Goal: Navigation & Orientation: Find specific page/section

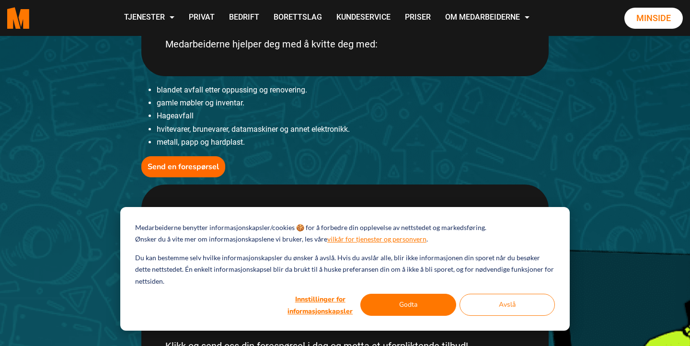
scroll to position [307, 0]
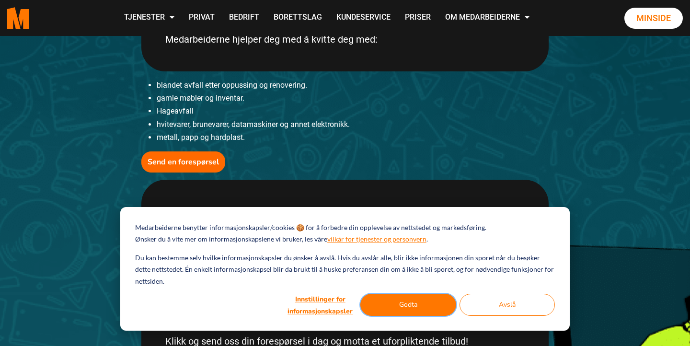
click at [386, 303] on button "Godta" at bounding box center [408, 305] width 96 height 22
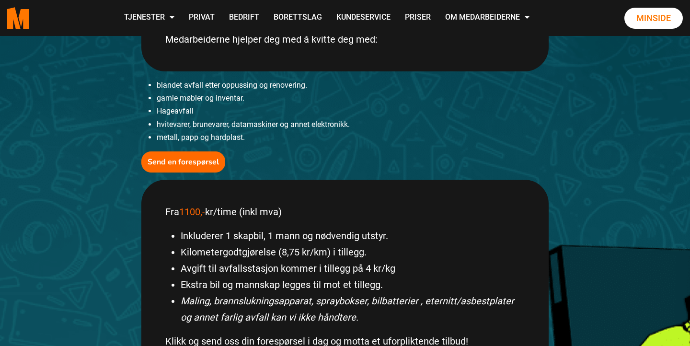
scroll to position [0, 0]
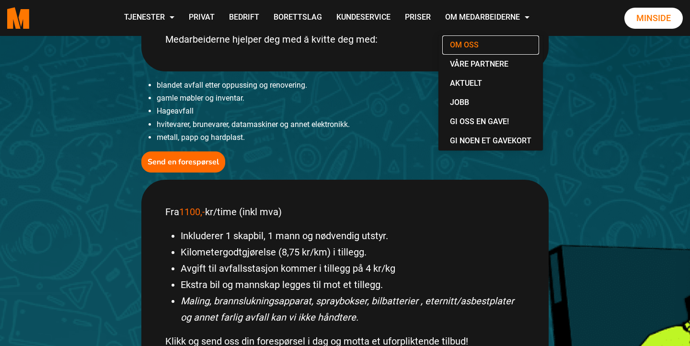
click at [468, 40] on link "Om oss" at bounding box center [490, 44] width 97 height 19
